Goal: Transaction & Acquisition: Obtain resource

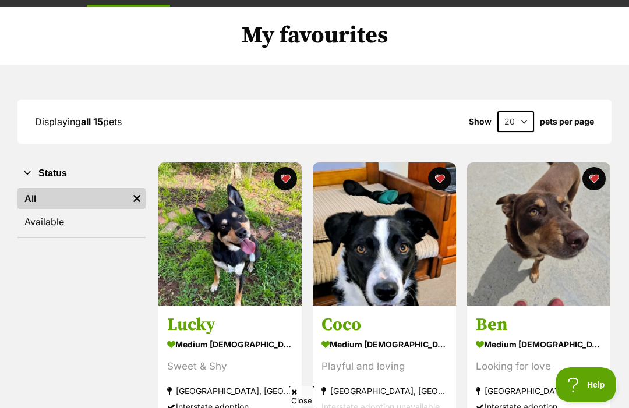
click at [383, 251] on img at bounding box center [384, 234] width 143 height 143
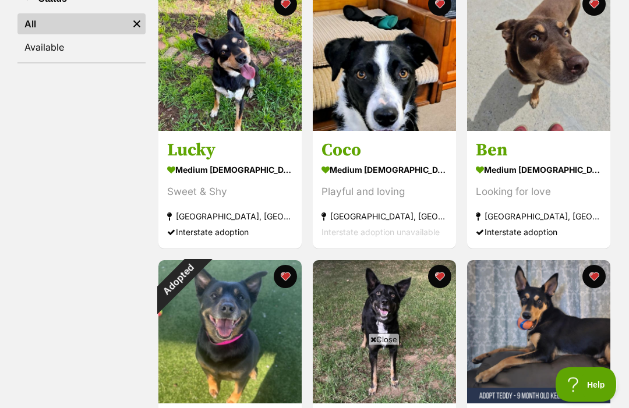
scroll to position [251, 0]
click at [252, 80] on img at bounding box center [229, 59] width 143 height 143
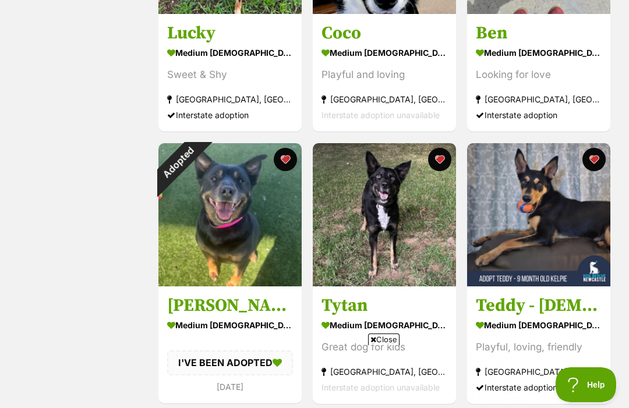
scroll to position [0, 0]
click at [390, 230] on img at bounding box center [384, 214] width 143 height 143
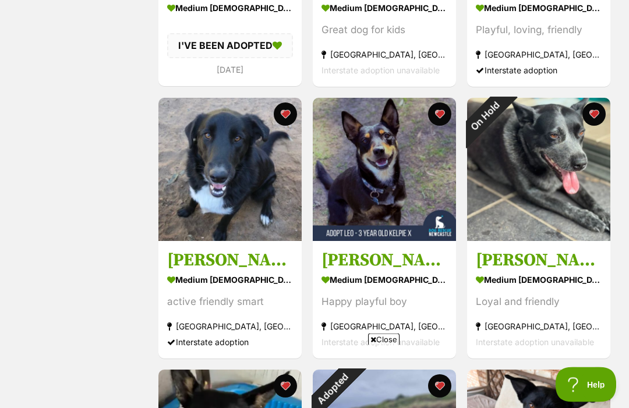
scroll to position [685, 0]
click at [389, 191] on img at bounding box center [384, 169] width 143 height 143
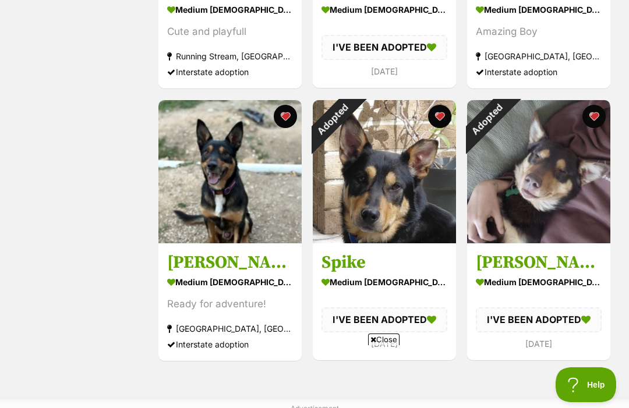
scroll to position [0, 0]
click at [546, 190] on img at bounding box center [538, 171] width 143 height 143
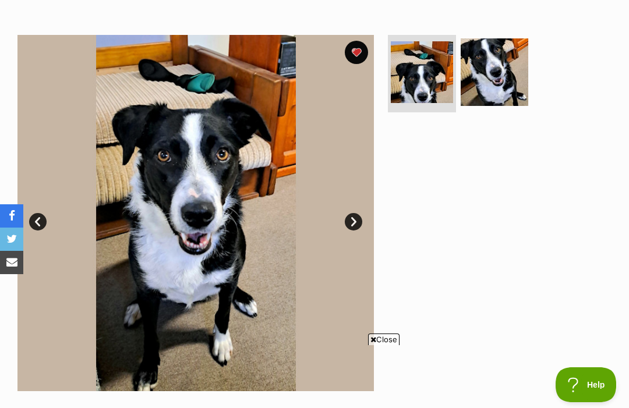
scroll to position [225, 0]
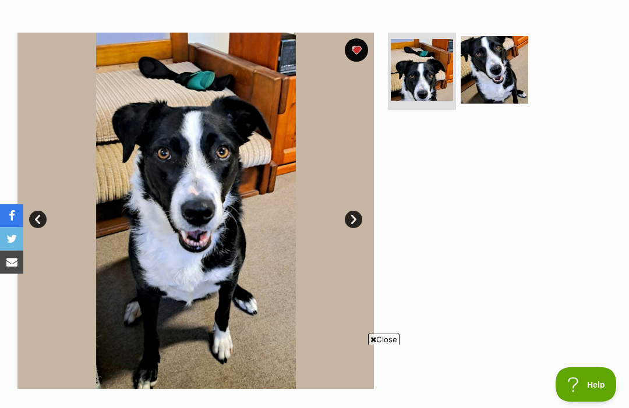
click at [345, 211] on link "Next" at bounding box center [353, 219] width 17 height 17
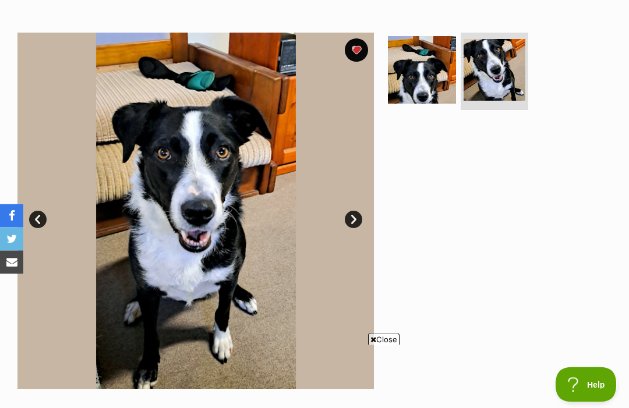
scroll to position [225, 0]
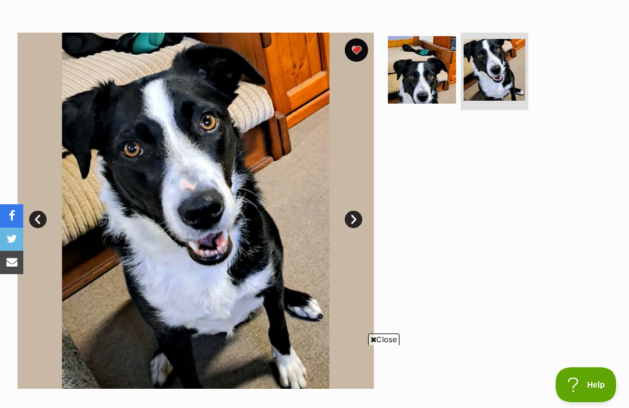
click at [348, 211] on link "Next" at bounding box center [353, 219] width 17 height 17
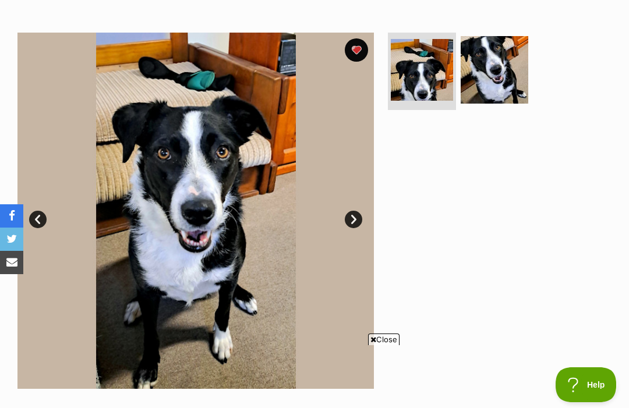
click at [37, 211] on link "Prev" at bounding box center [37, 219] width 17 height 17
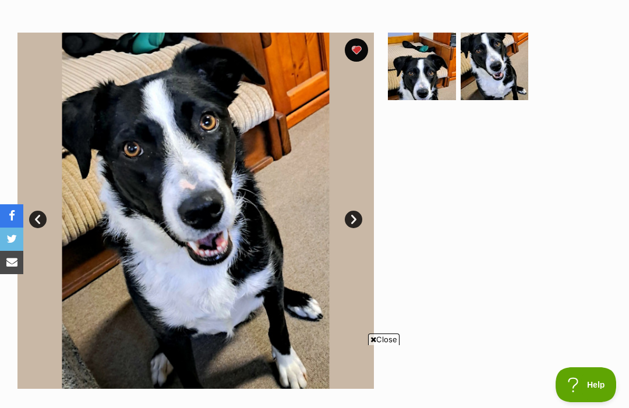
click at [356, 211] on link "Next" at bounding box center [353, 219] width 17 height 17
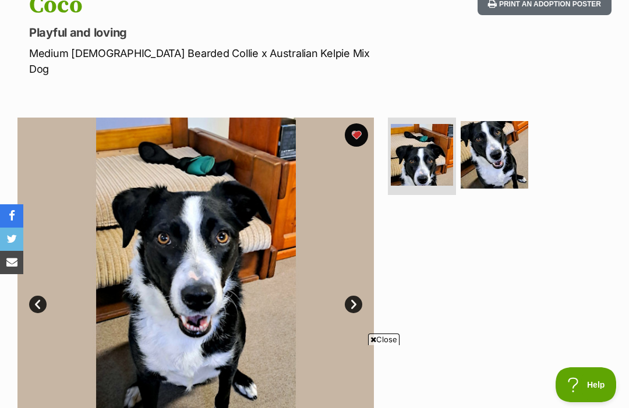
scroll to position [139, 0]
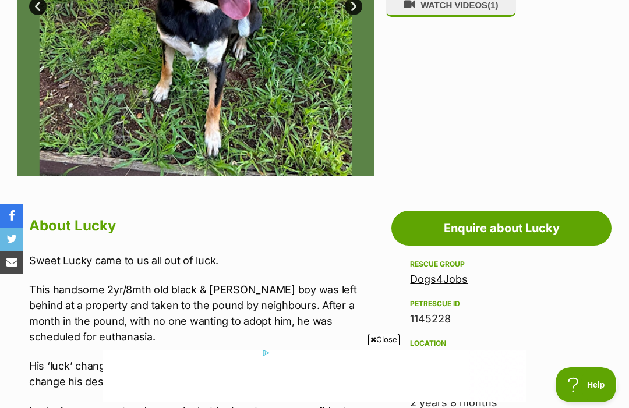
scroll to position [403, 0]
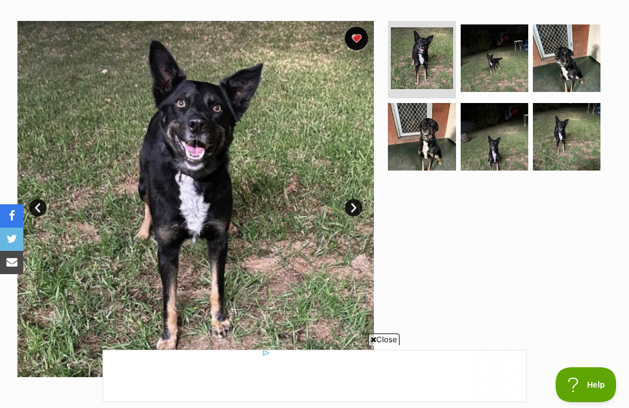
scroll to position [221, 0]
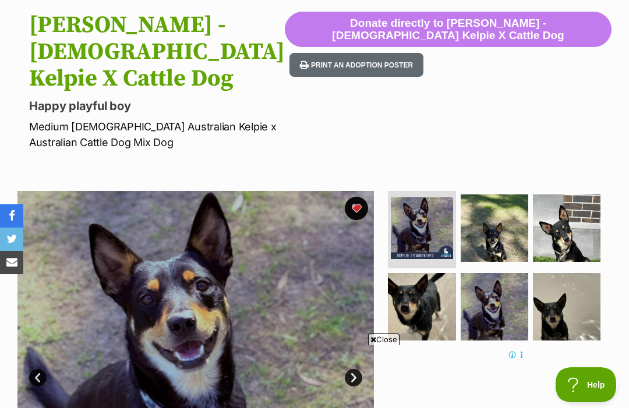
scroll to position [118, 0]
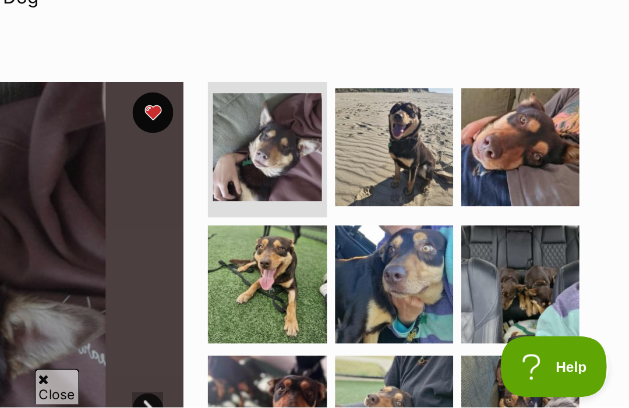
scroll to position [21, 0]
